Goal: Information Seeking & Learning: Learn about a topic

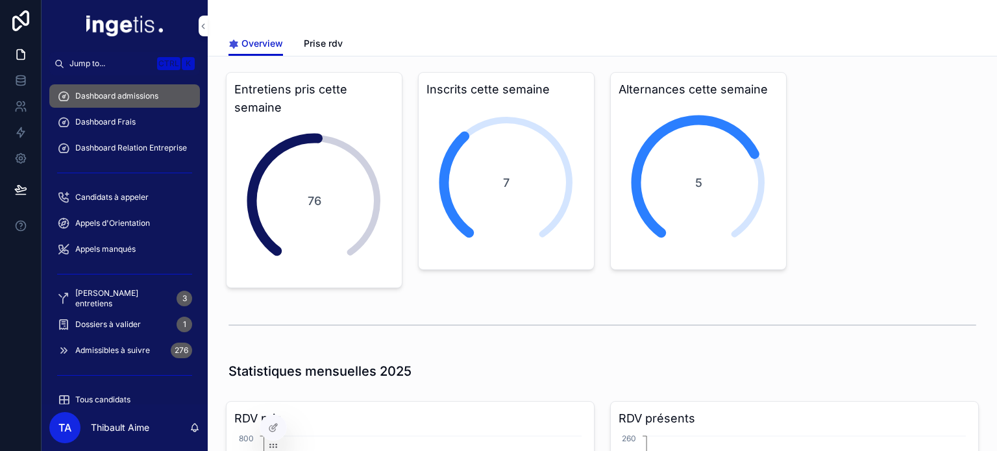
click at [143, 125] on div "Dashboard Frais" at bounding box center [124, 122] width 135 height 21
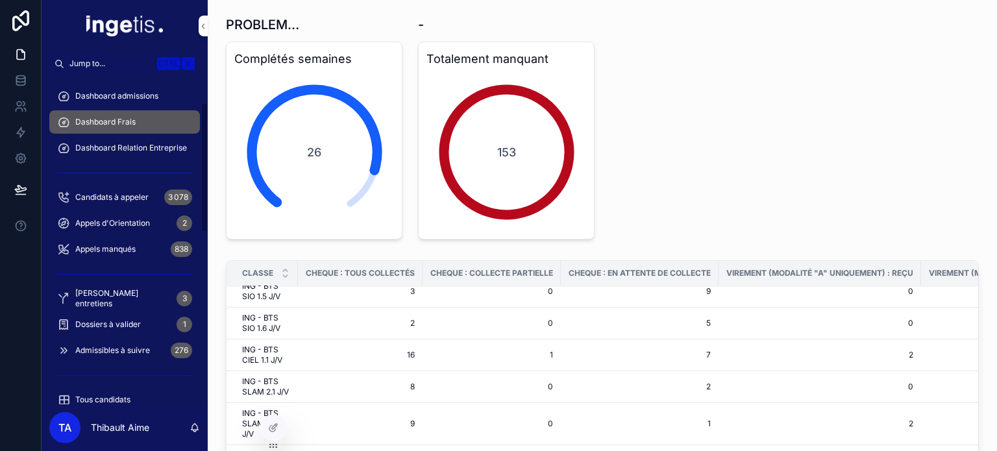
scroll to position [222, 0]
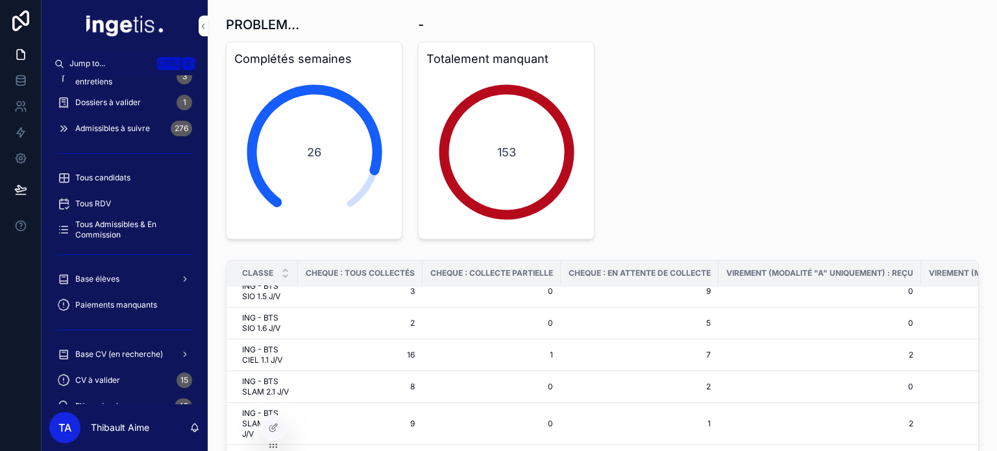
click at [122, 280] on div "Base élèves" at bounding box center [124, 279] width 135 height 21
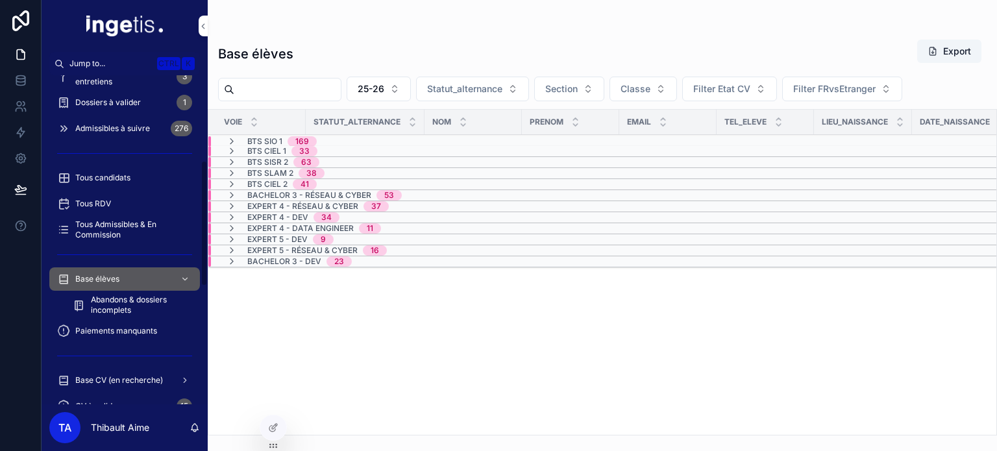
click at [130, 323] on div "Paiements manquants" at bounding box center [124, 331] width 135 height 21
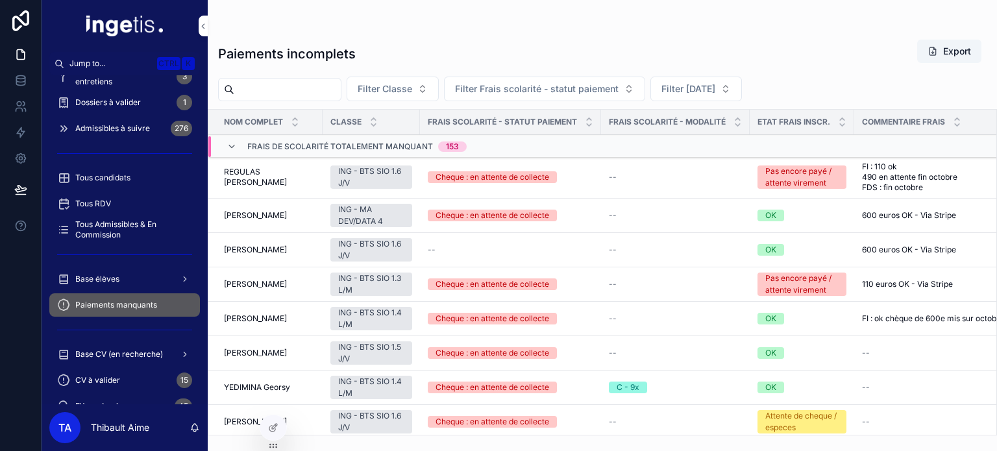
click at [279, 149] on span "Frais de scolarité totalement manquant" at bounding box center [340, 147] width 186 height 10
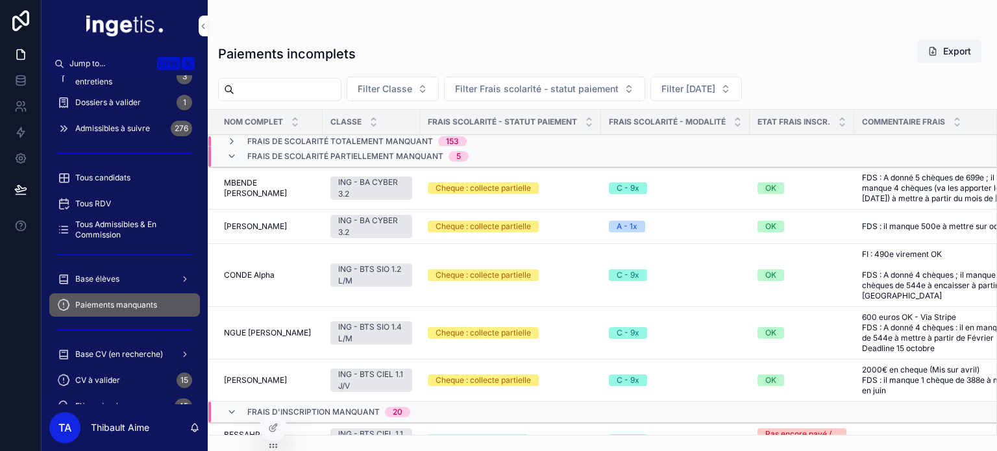
click at [284, 158] on span "Frais de scolarité partiellement manquant" at bounding box center [345, 156] width 196 height 10
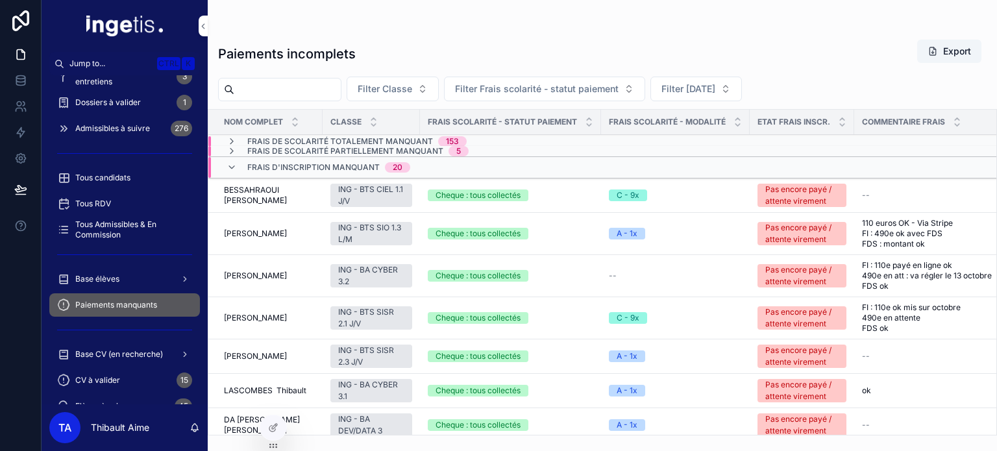
click at [286, 163] on span "Frais d'inscription manquant" at bounding box center [313, 167] width 132 height 10
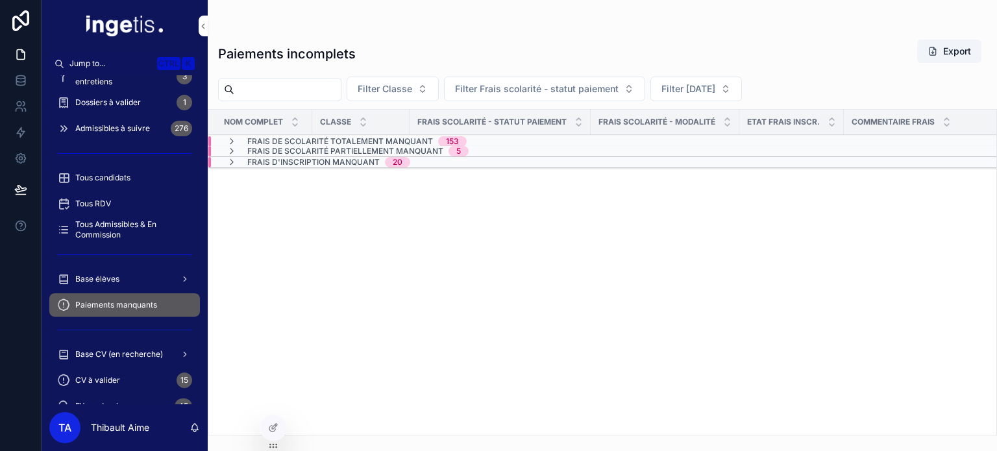
click at [290, 154] on span "Frais de scolarité partiellement manquant" at bounding box center [345, 151] width 196 height 10
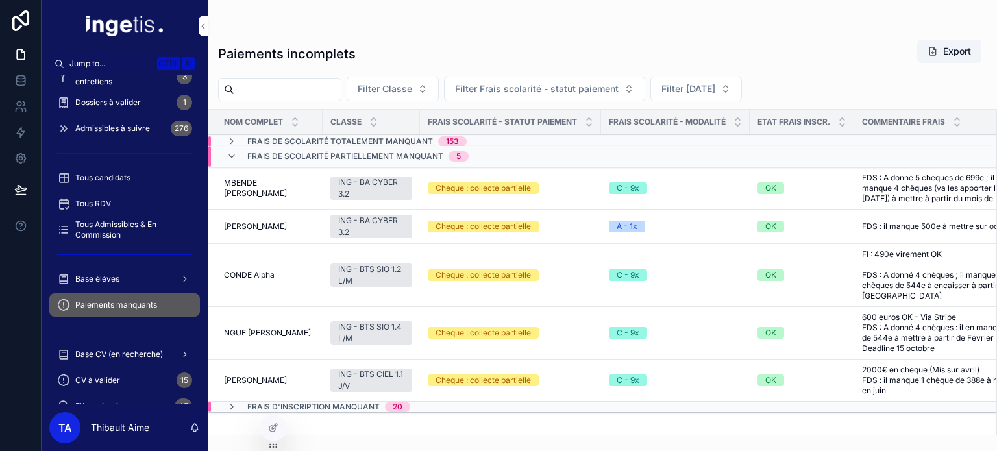
click at [293, 159] on span "Frais de scolarité partiellement manquant" at bounding box center [345, 156] width 196 height 10
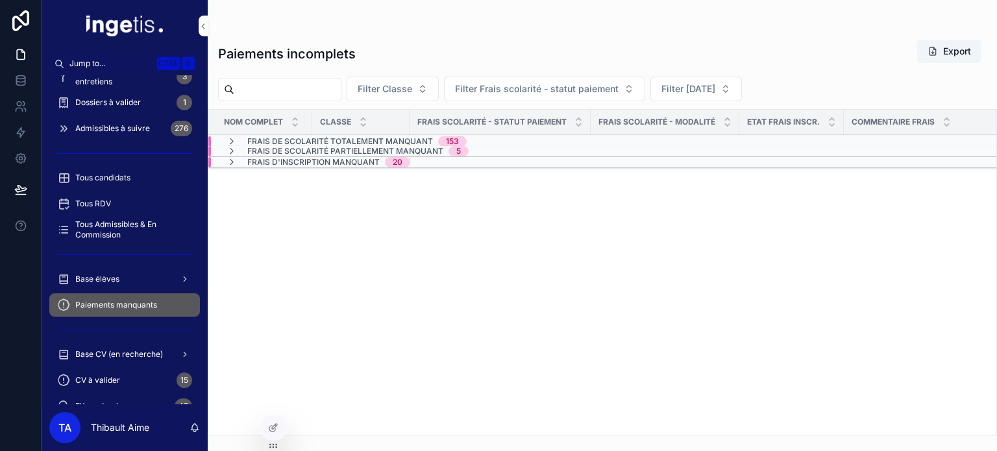
click at [293, 163] on span "Frais d'inscription manquant" at bounding box center [313, 162] width 132 height 10
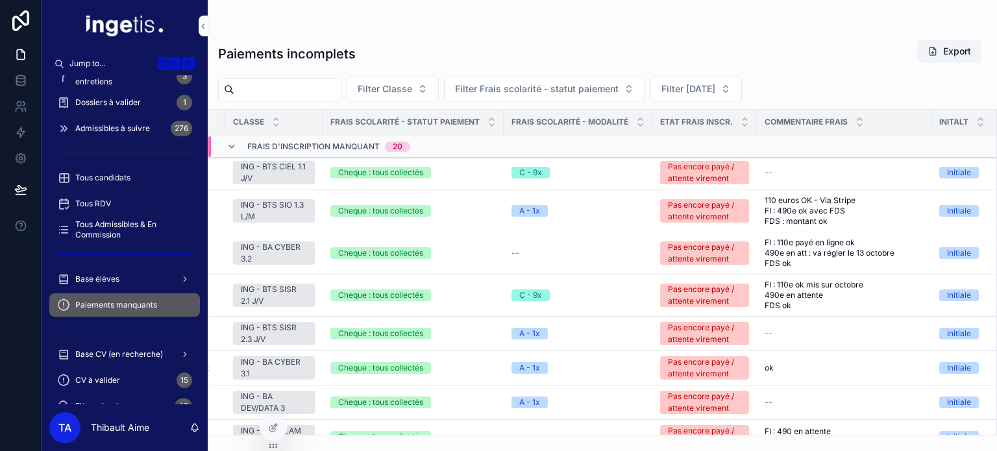
scroll to position [29, 0]
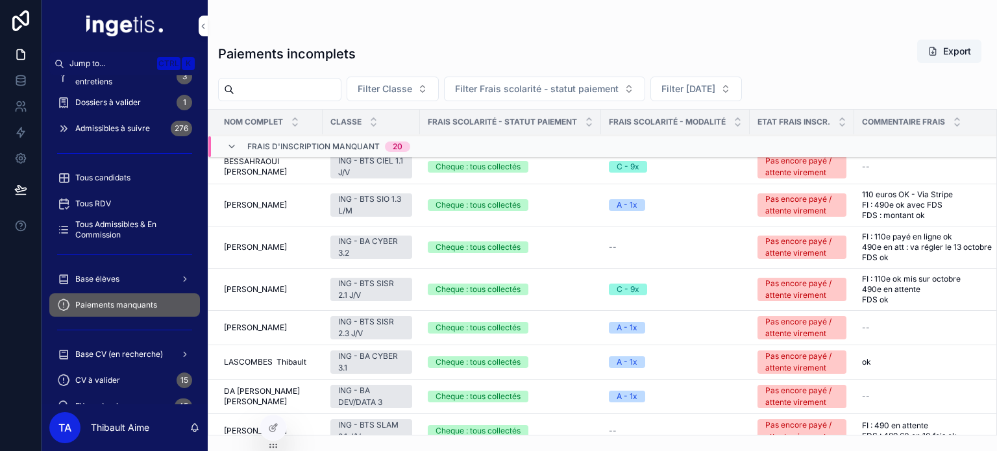
click at [833, 204] on div "Pas encore payé / attente virement" at bounding box center [801, 204] width 73 height 23
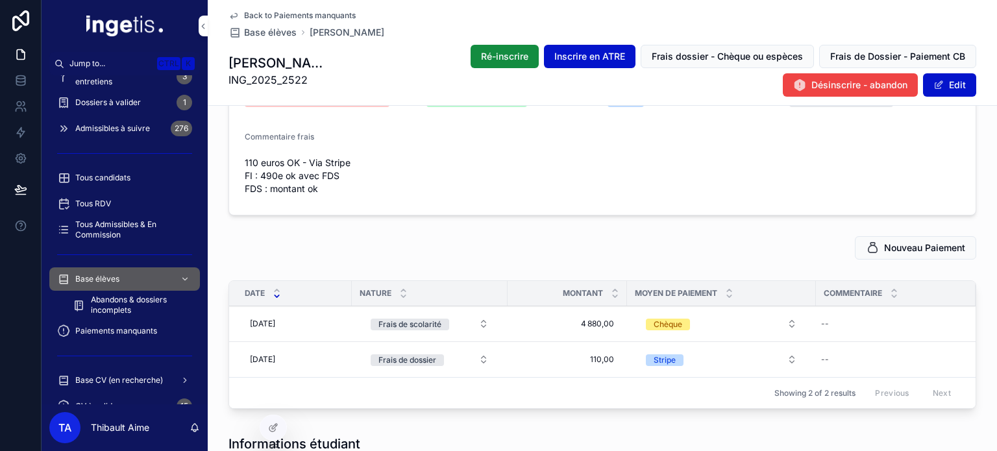
scroll to position [337, 0]
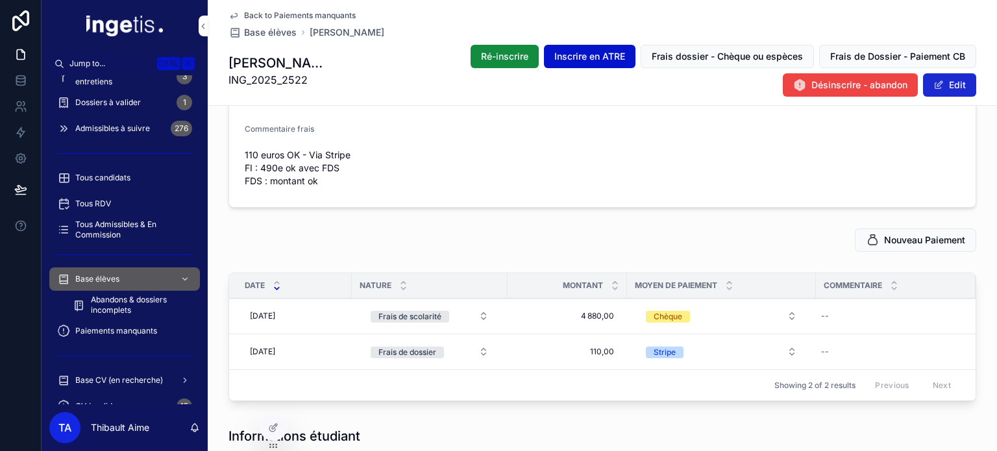
click at [943, 84] on button "Edit" at bounding box center [949, 84] width 53 height 23
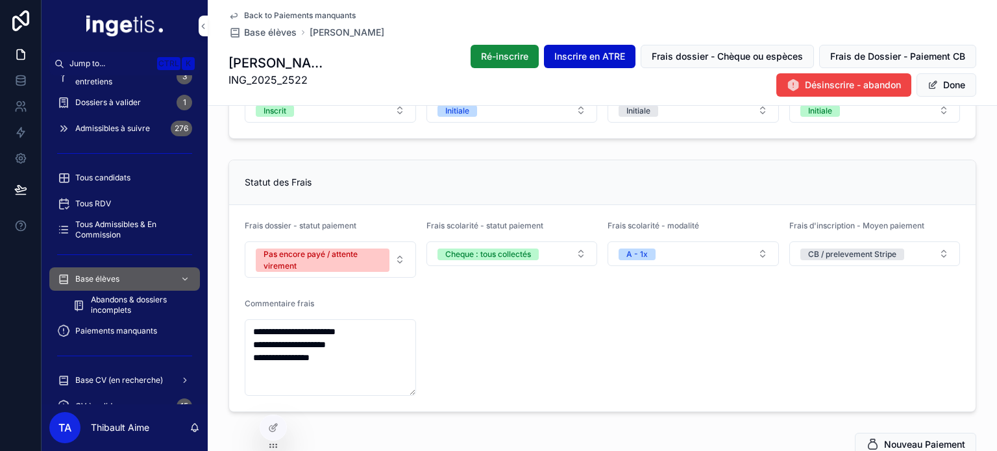
scroll to position [179, 0]
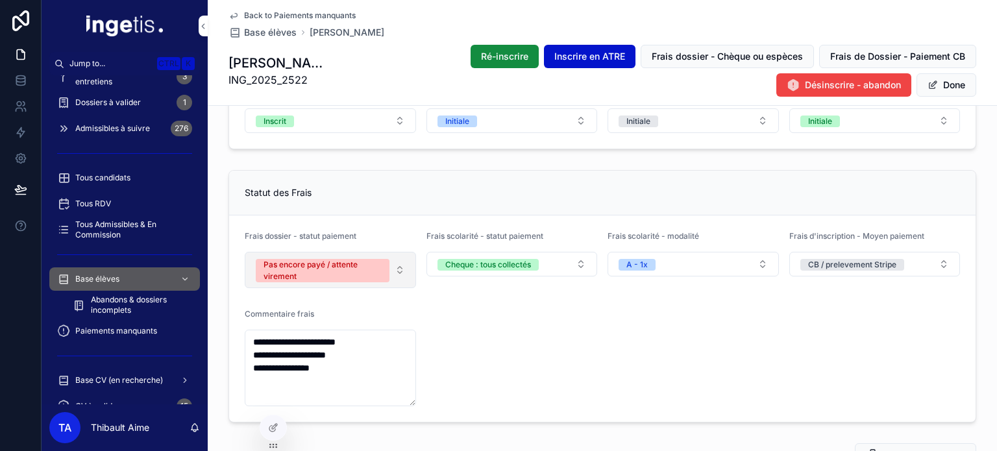
click at [361, 262] on div "Pas encore payé / attente virement" at bounding box center [323, 270] width 118 height 23
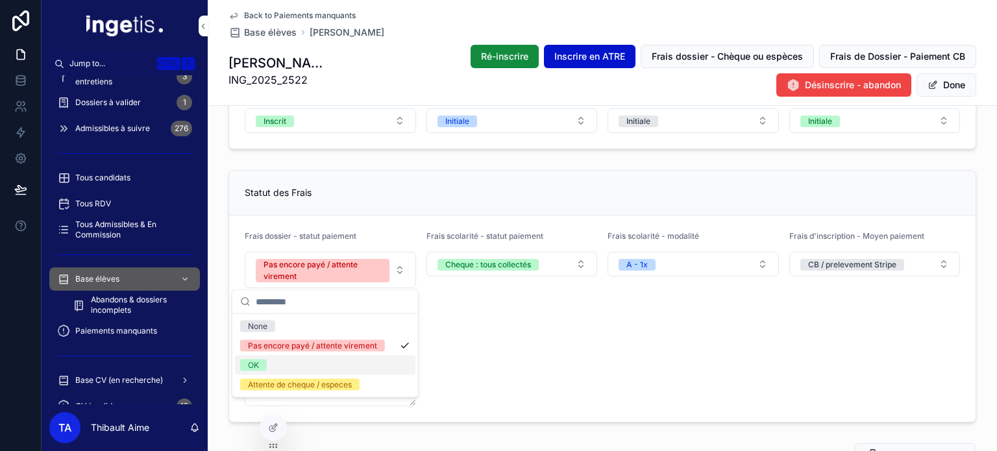
click at [302, 362] on div "OK" at bounding box center [325, 365] width 180 height 19
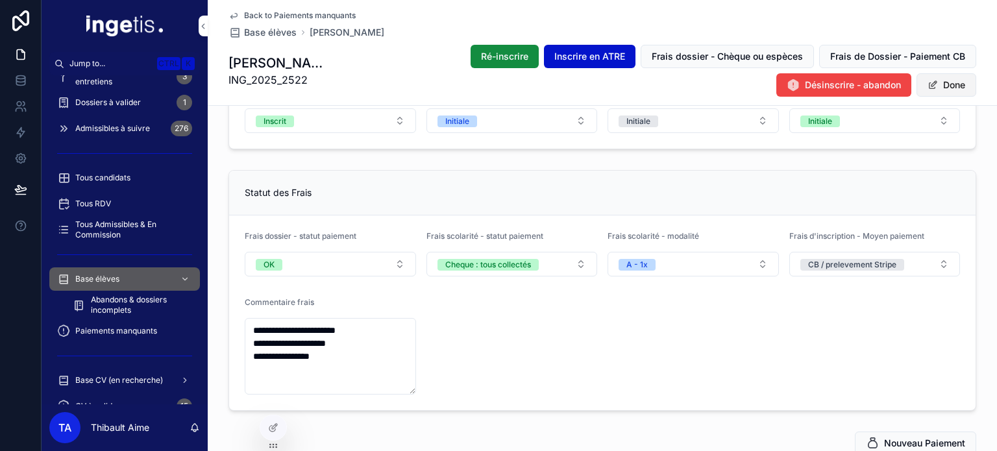
click at [940, 84] on button "Done" at bounding box center [947, 84] width 60 height 23
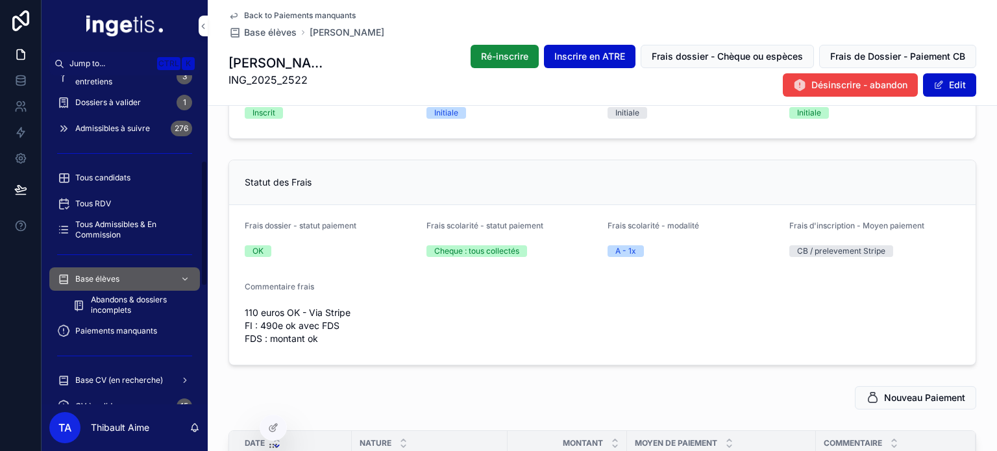
click at [112, 286] on div "Base élèves" at bounding box center [124, 279] width 135 height 21
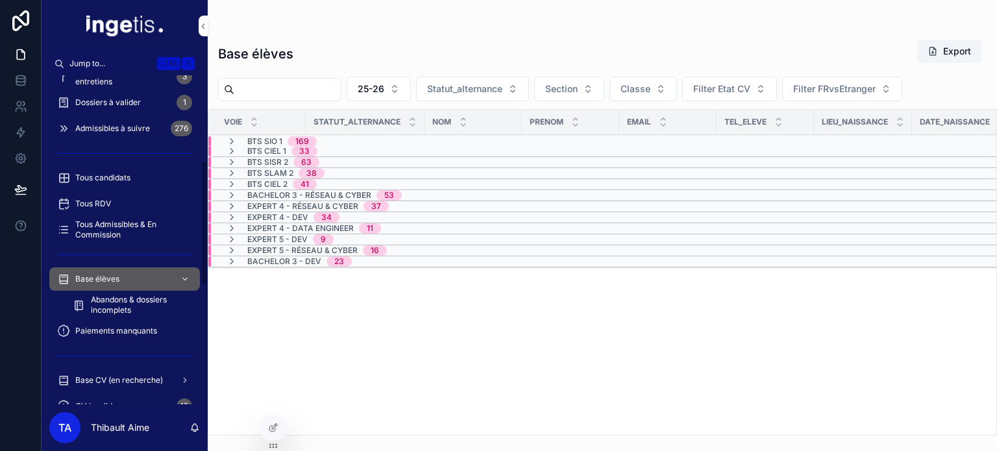
click at [138, 329] on span "Paiements manquants" at bounding box center [116, 331] width 82 height 10
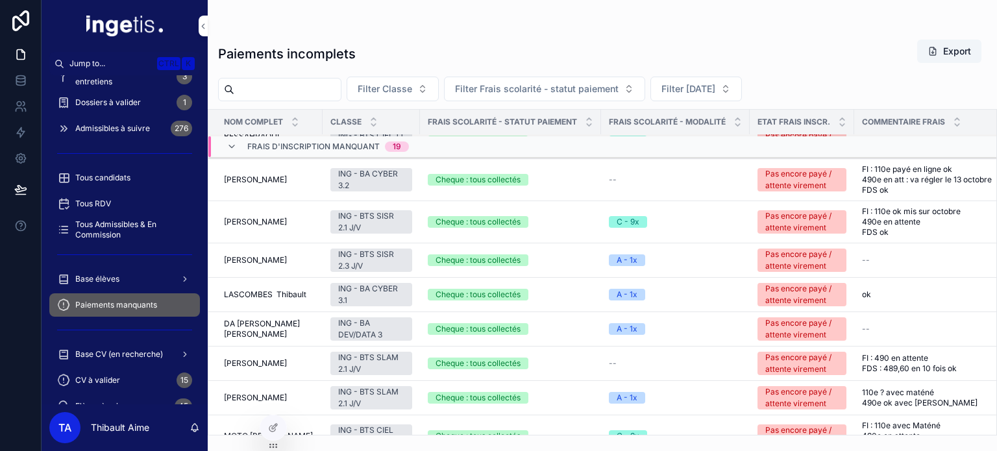
scroll to position [55, 0]
click at [724, 296] on div "A - 1x" at bounding box center [675, 294] width 133 height 12
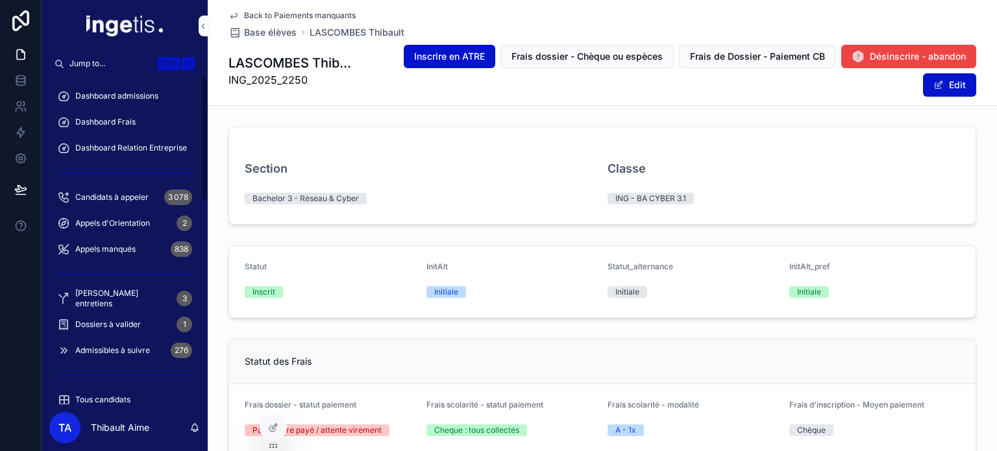
click at [143, 90] on div "Dashboard admissions" at bounding box center [124, 96] width 135 height 21
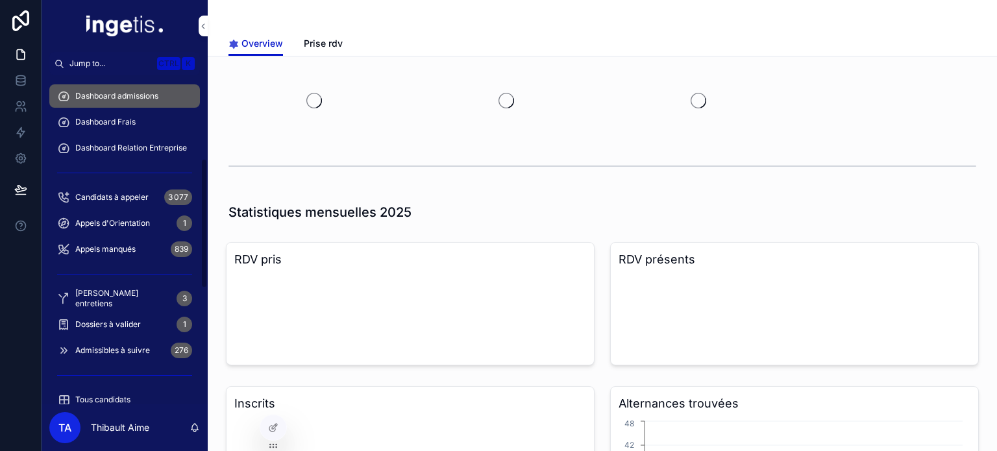
scroll to position [210, 0]
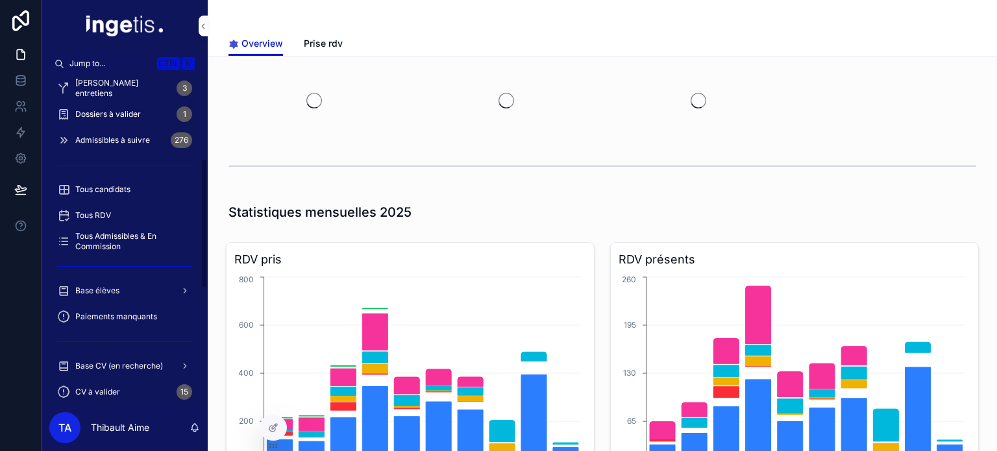
click at [112, 284] on div "Base élèves" at bounding box center [124, 290] width 135 height 21
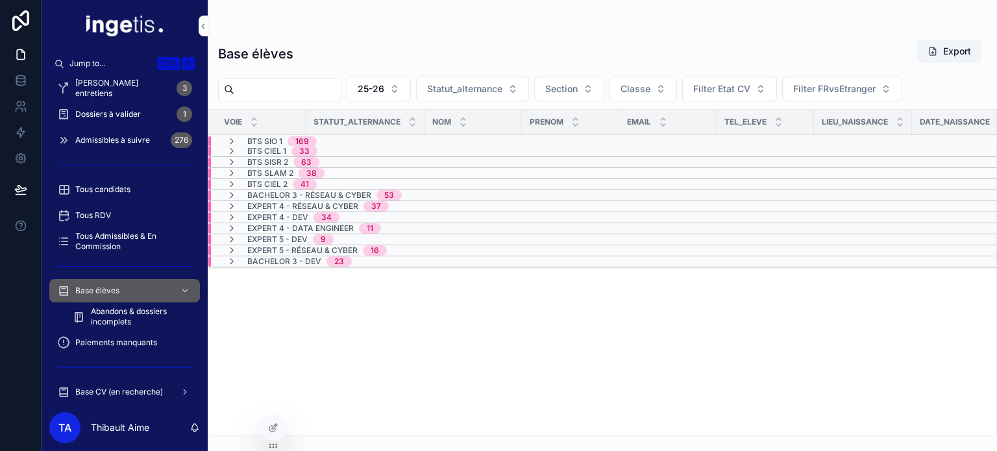
click at [288, 245] on span "Expert 5 - Réseau & Cyber" at bounding box center [302, 250] width 110 height 10
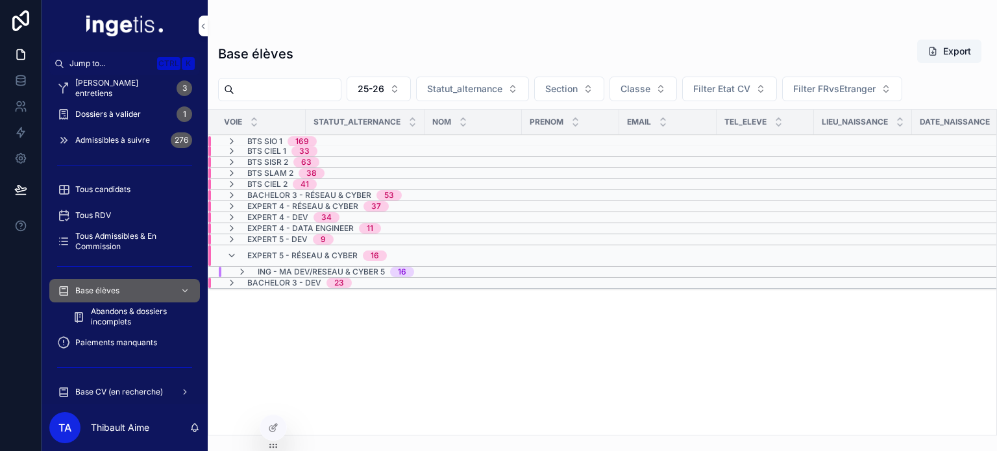
click at [293, 203] on span "Expert 4 - Réseau & Cyber" at bounding box center [302, 206] width 111 height 10
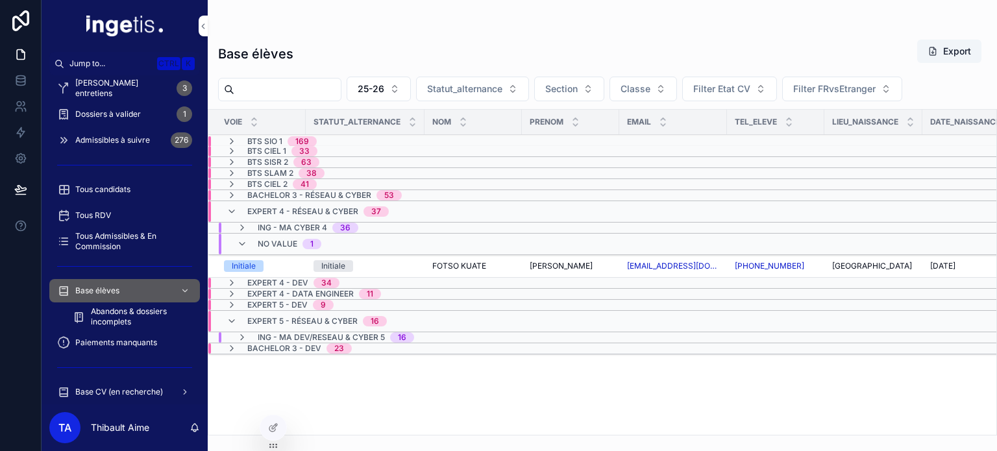
click at [280, 227] on span "ING - MA CYBER 4" at bounding box center [292, 228] width 69 height 10
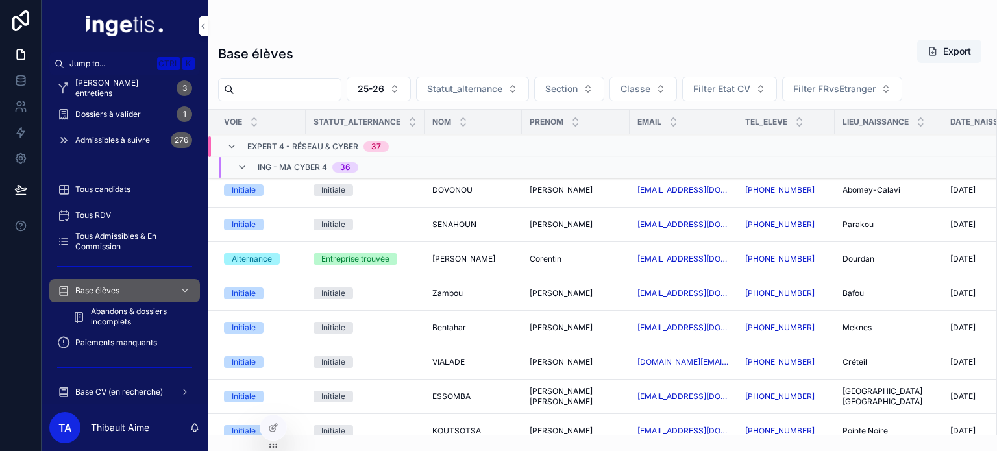
scroll to position [1306, 0]
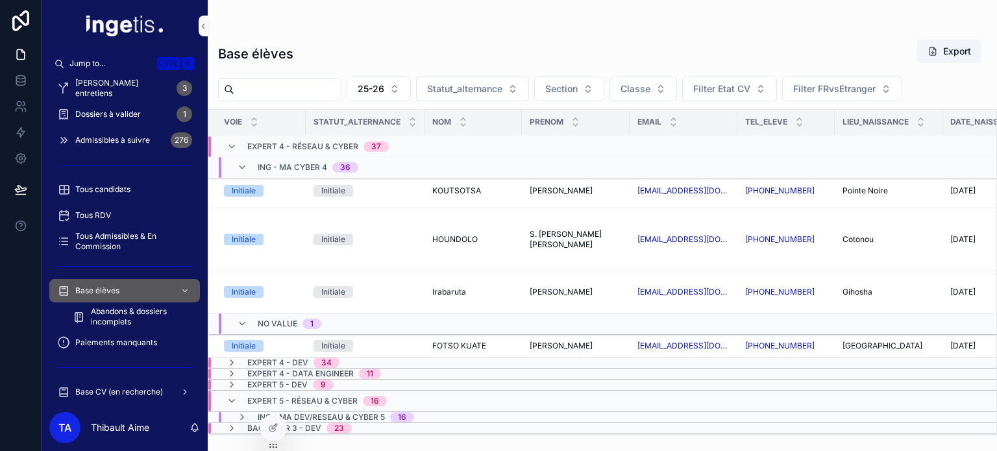
click at [309, 253] on td "Initiale" at bounding box center [365, 239] width 119 height 63
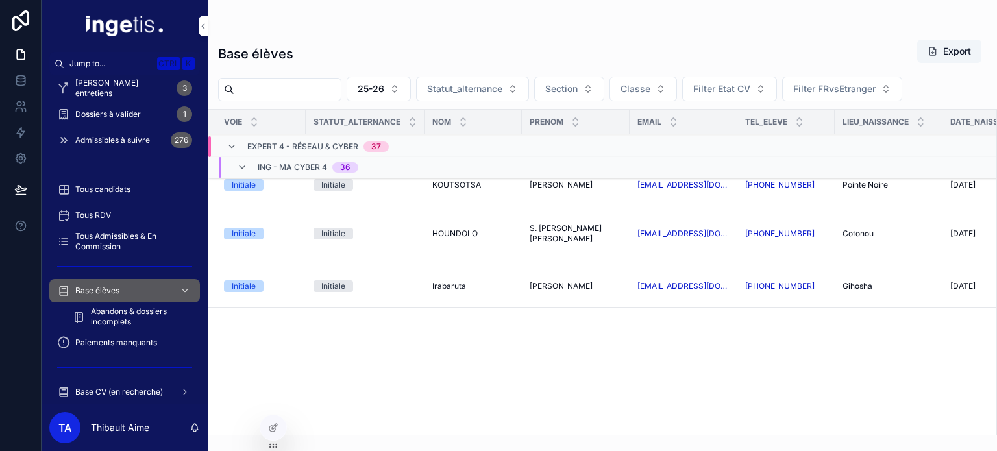
scroll to position [0, 0]
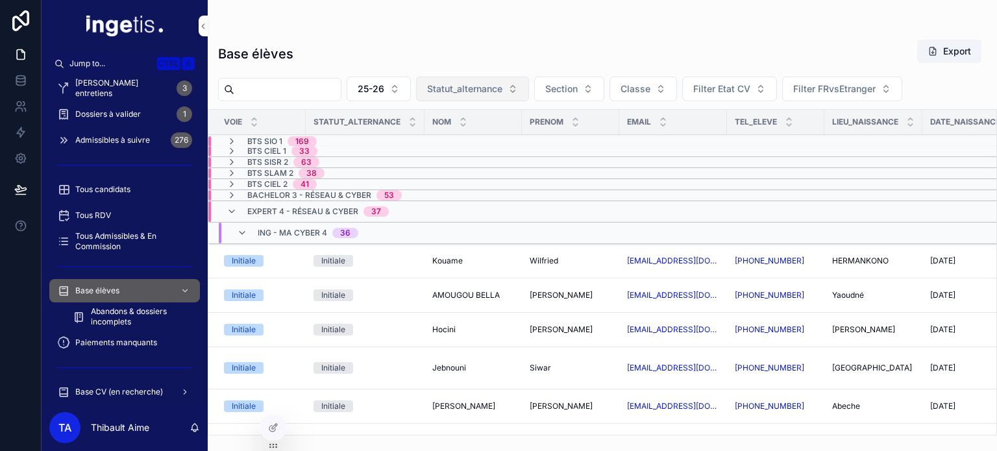
click at [504, 95] on button "Statut_alternance" at bounding box center [472, 89] width 113 height 25
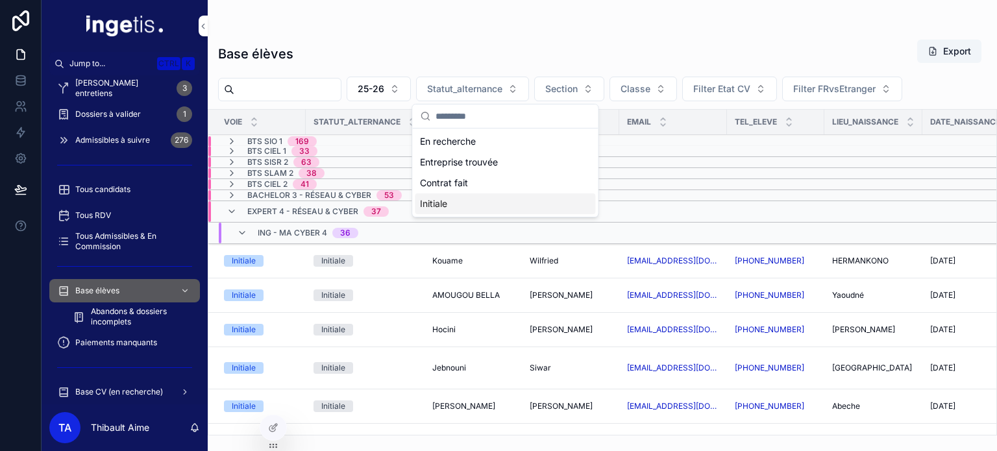
click at [458, 199] on div "Initiale" at bounding box center [505, 203] width 180 height 21
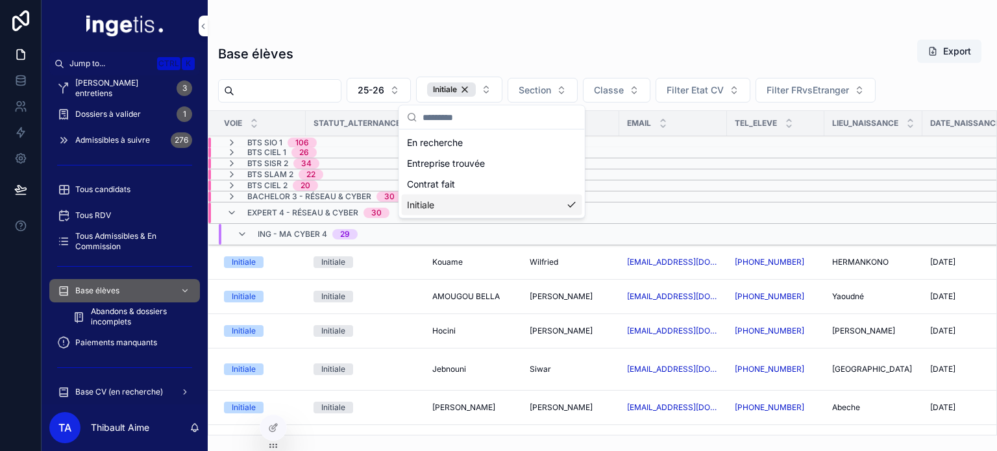
click at [283, 214] on span "Expert 4 - Réseau & Cyber" at bounding box center [302, 213] width 111 height 10
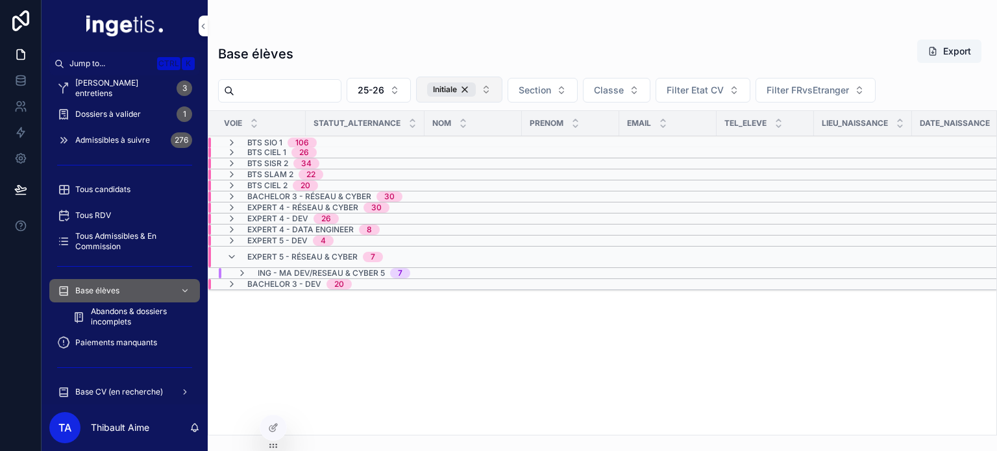
click at [502, 93] on button "Initiale" at bounding box center [459, 90] width 86 height 26
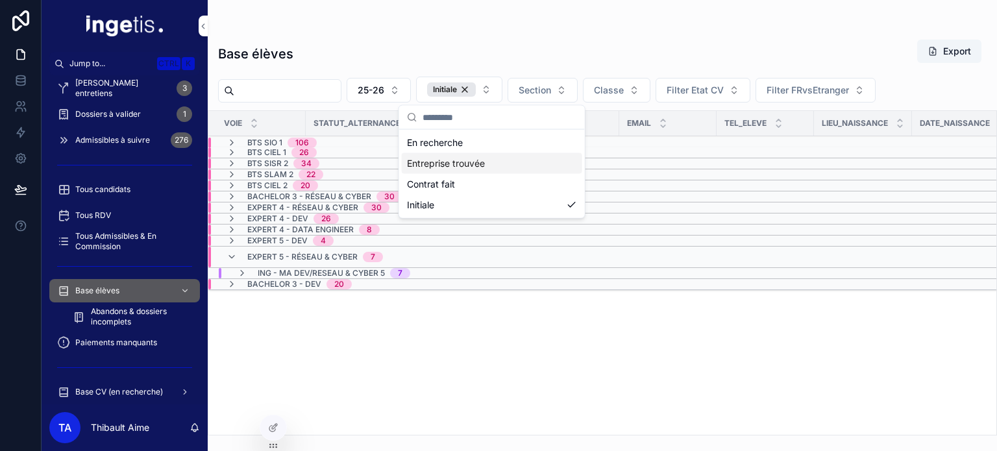
click at [473, 162] on div "Entreprise trouvée" at bounding box center [492, 163] width 180 height 21
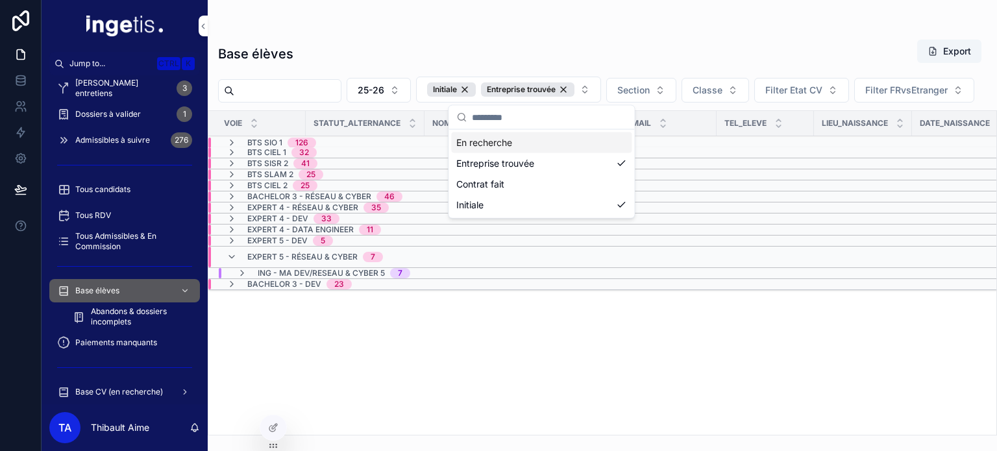
click at [534, 147] on div "En recherche" at bounding box center [541, 142] width 180 height 21
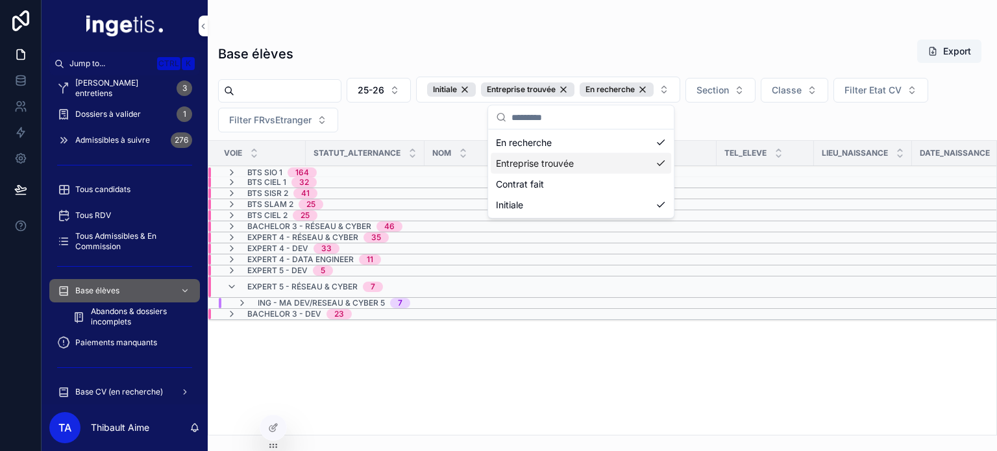
click at [540, 162] on div "Entreprise trouvée" at bounding box center [581, 163] width 180 height 21
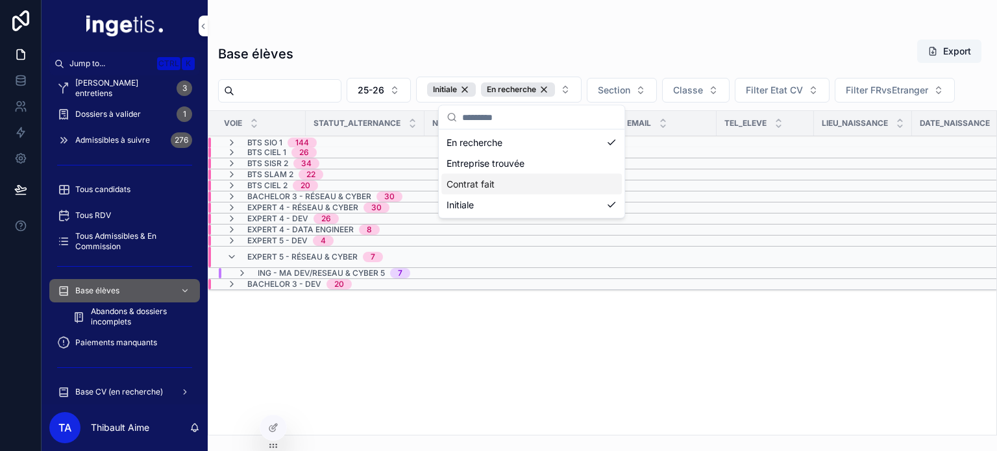
click at [521, 207] on div "Initiale" at bounding box center [531, 205] width 180 height 21
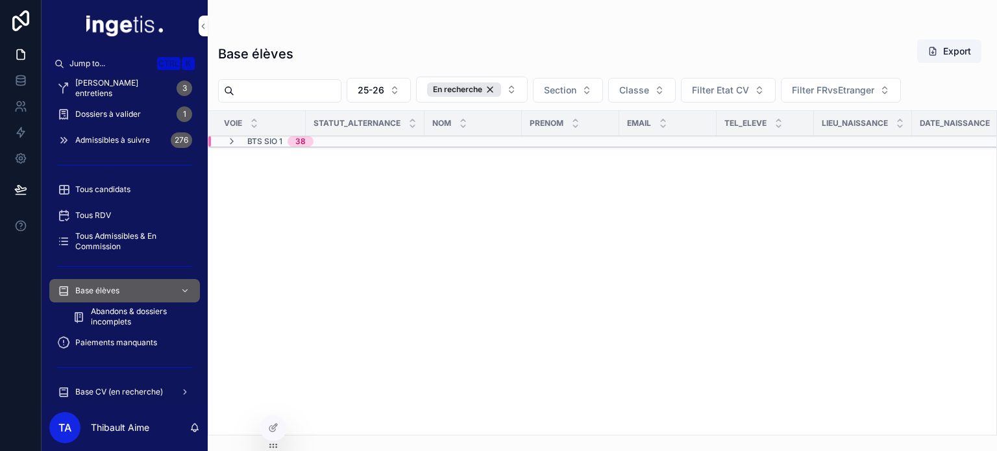
click at [449, 300] on div "Voie Statut_alternance NOM Prenom Email Tel_eleve Lieu_naissance Date_naissance…" at bounding box center [602, 273] width 788 height 324
click at [275, 145] on span "BTS SIO 1" at bounding box center [264, 141] width 35 height 10
click at [501, 87] on div "En recherche" at bounding box center [464, 89] width 74 height 14
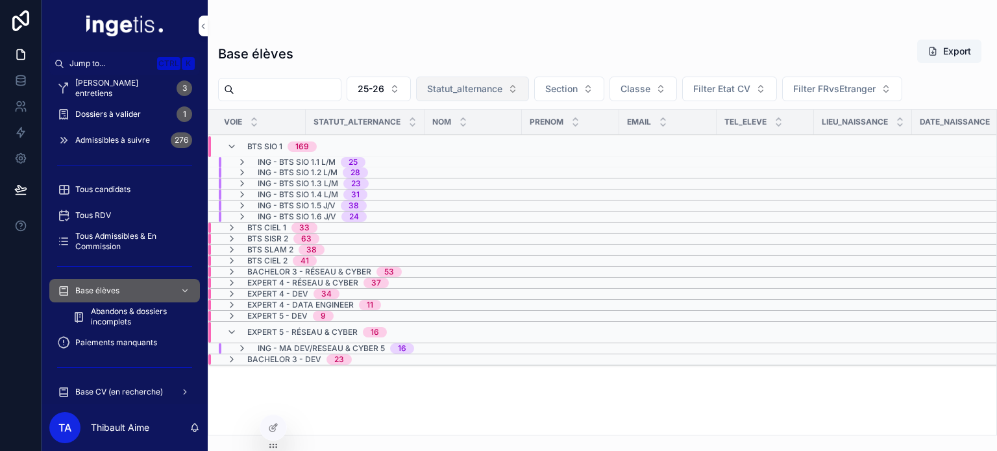
click at [502, 88] on span "Statut_alternance" at bounding box center [464, 88] width 75 height 13
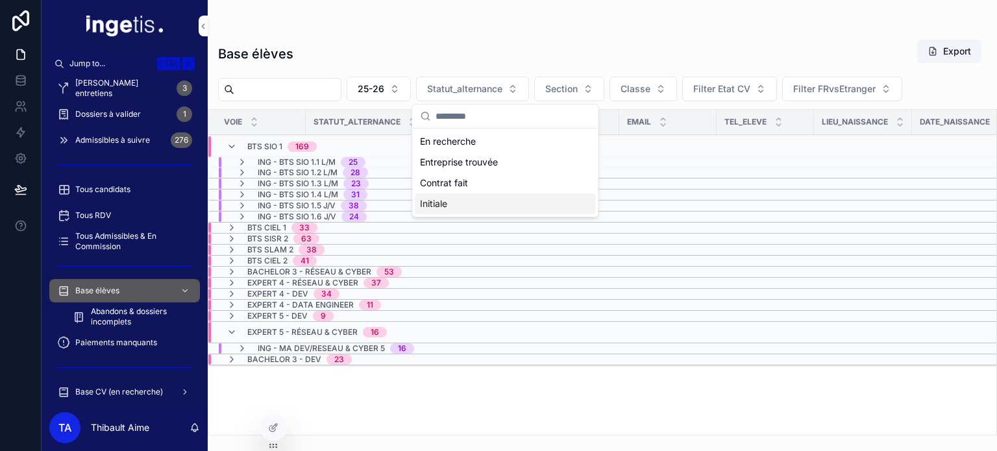
click at [453, 202] on div "Initiale" at bounding box center [505, 203] width 180 height 21
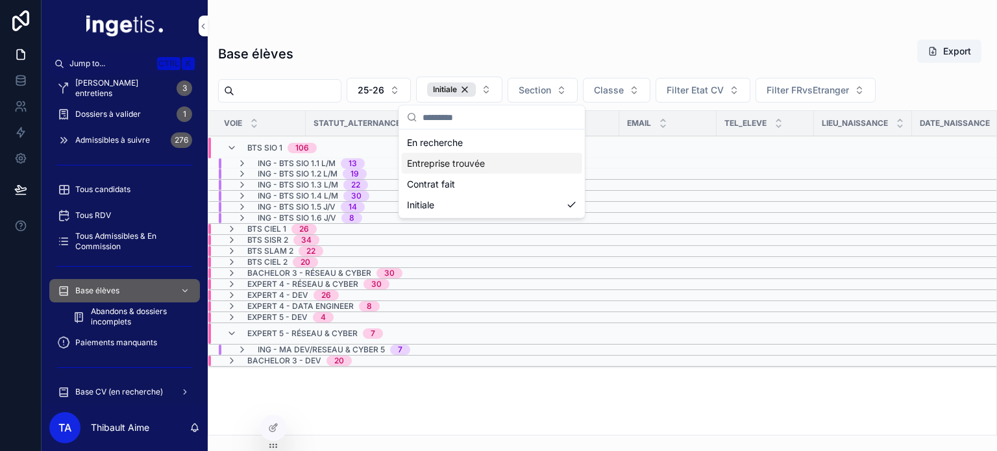
click at [351, 71] on div "Base élèves Export 25-26 Initiale Section Classe Filter Etat CV Filter FRvsEtra…" at bounding box center [602, 233] width 789 height 404
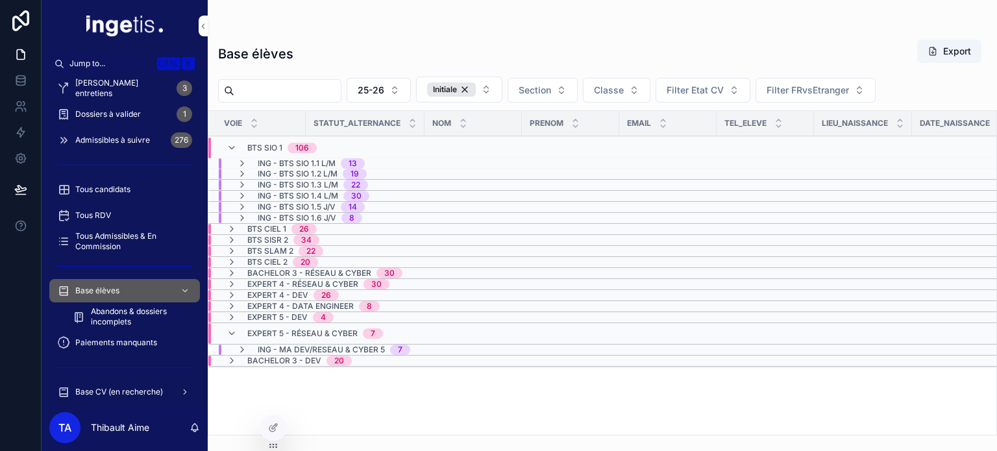
click at [247, 138] on div "BTS SIO 1 106" at bounding box center [272, 148] width 90 height 21
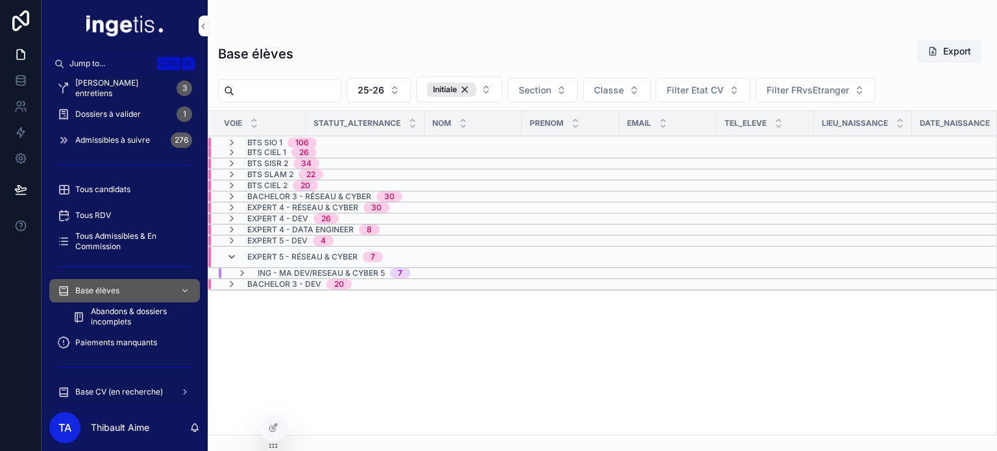
click at [234, 257] on icon "scrollable content" at bounding box center [232, 257] width 10 height 10
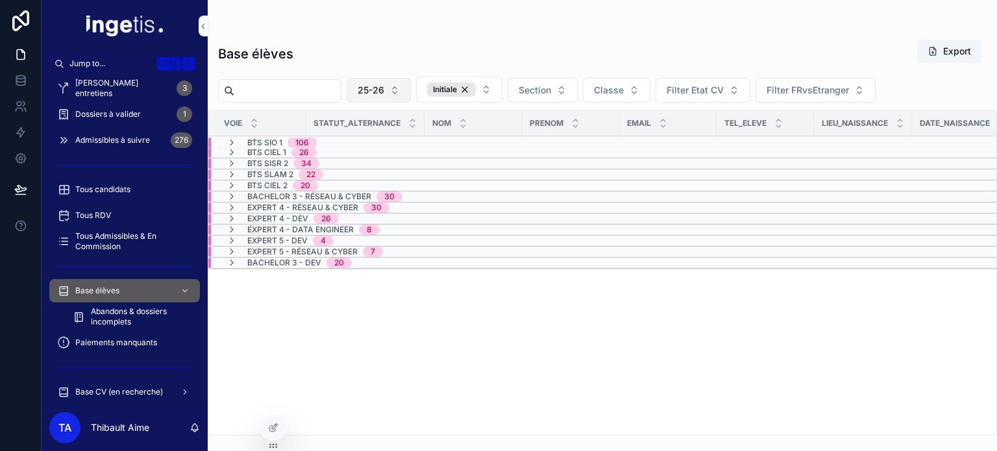
click at [411, 99] on button "25-26" at bounding box center [379, 90] width 64 height 25
click at [427, 61] on div "Base élèves Export" at bounding box center [602, 54] width 769 height 30
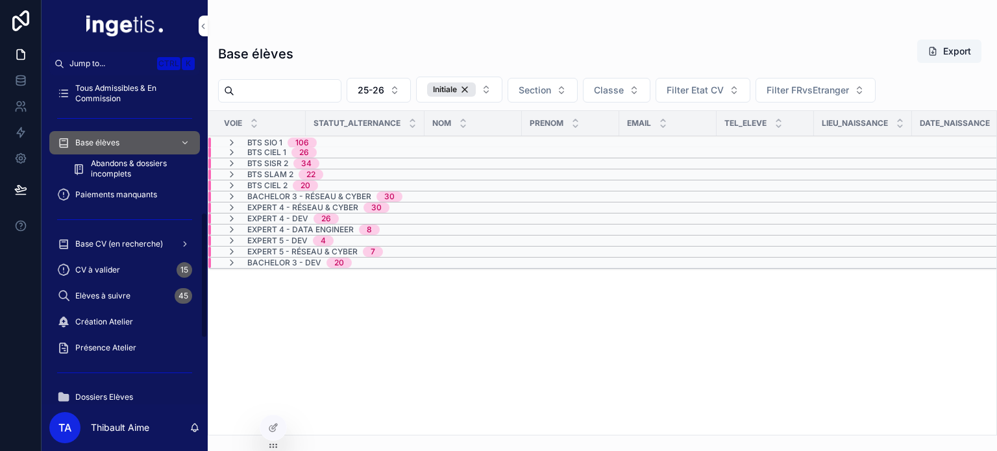
scroll to position [358, 0]
click at [125, 193] on span "Paiements manquants" at bounding box center [116, 195] width 82 height 10
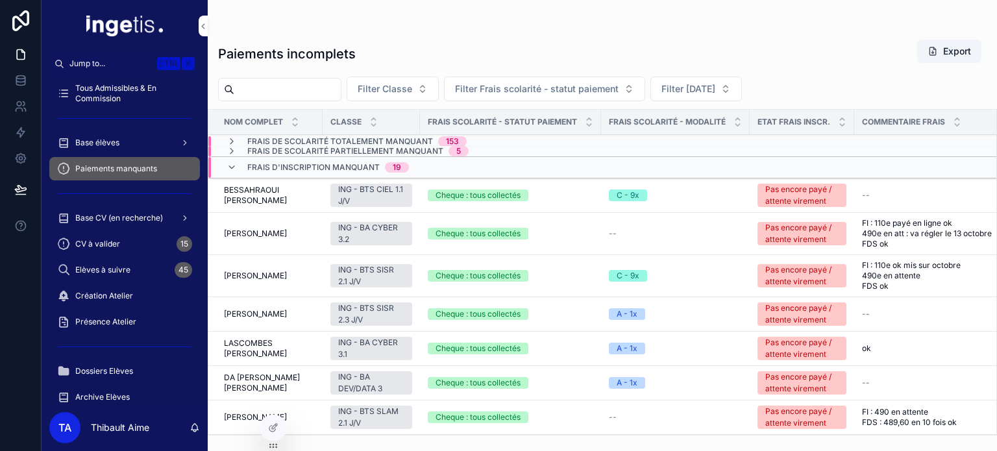
click at [385, 170] on div "19" at bounding box center [397, 167] width 24 height 10
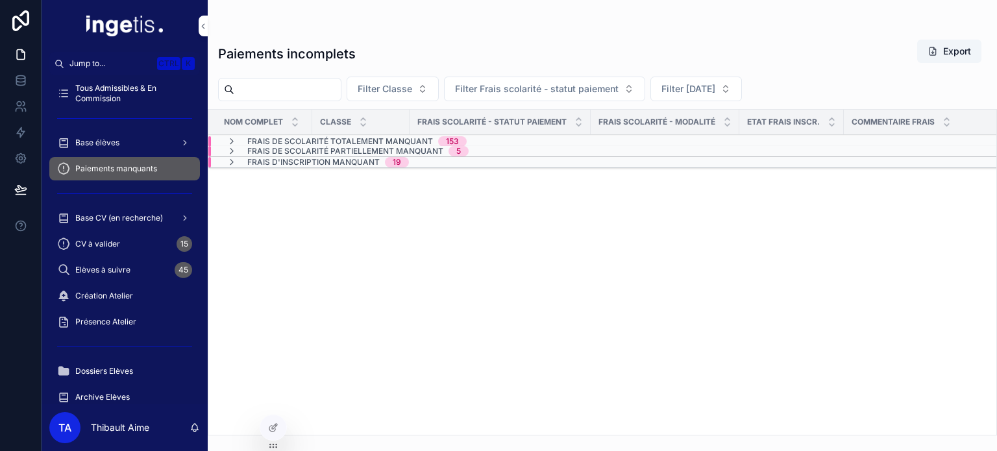
click at [369, 147] on span "Frais de scolarité partiellement manquant" at bounding box center [345, 151] width 196 height 10
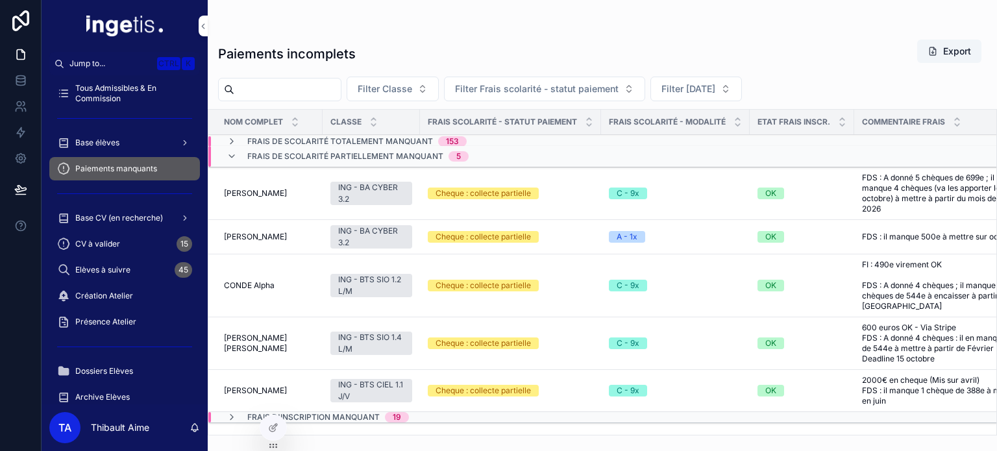
click at [384, 140] on span "Frais de scolarité totalement manquant" at bounding box center [340, 141] width 186 height 10
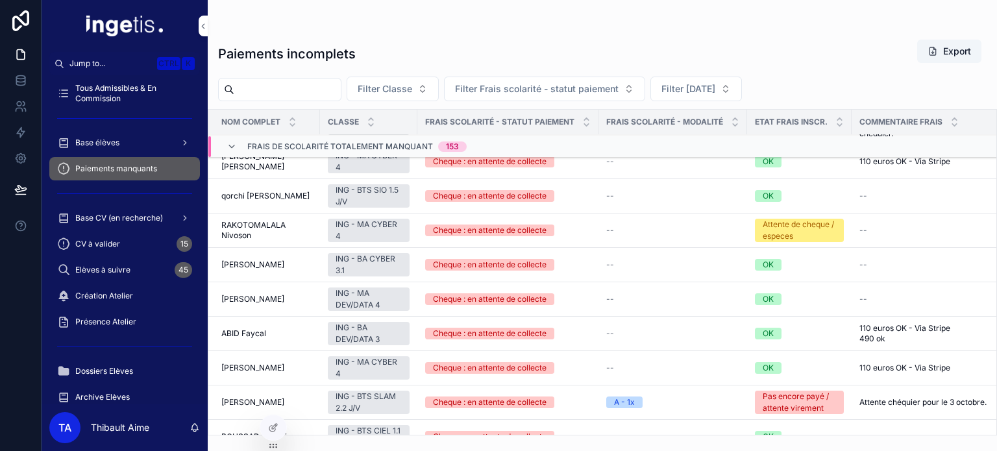
scroll to position [1238, 3]
